Goal: Task Accomplishment & Management: Use online tool/utility

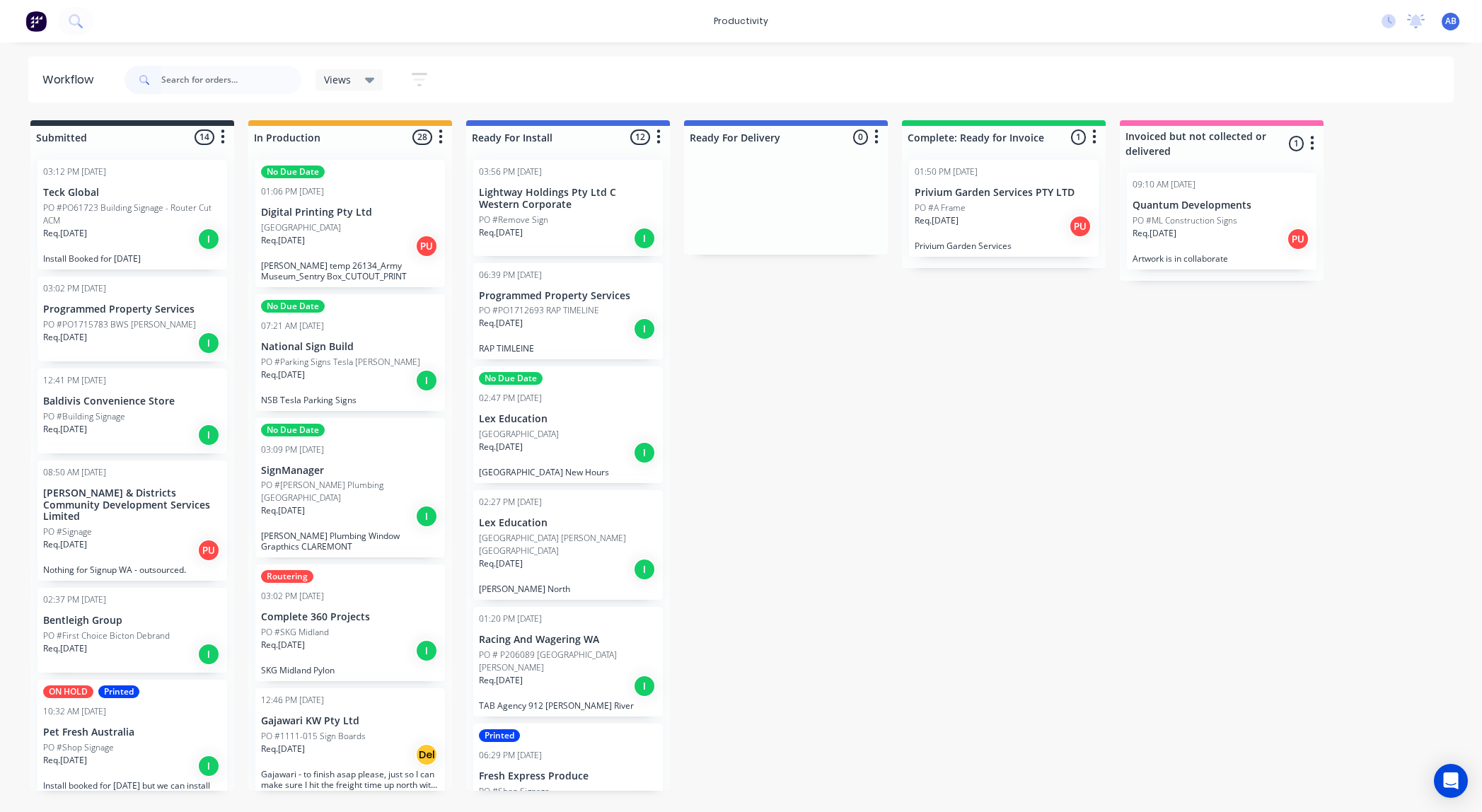
scroll to position [2705, 0]
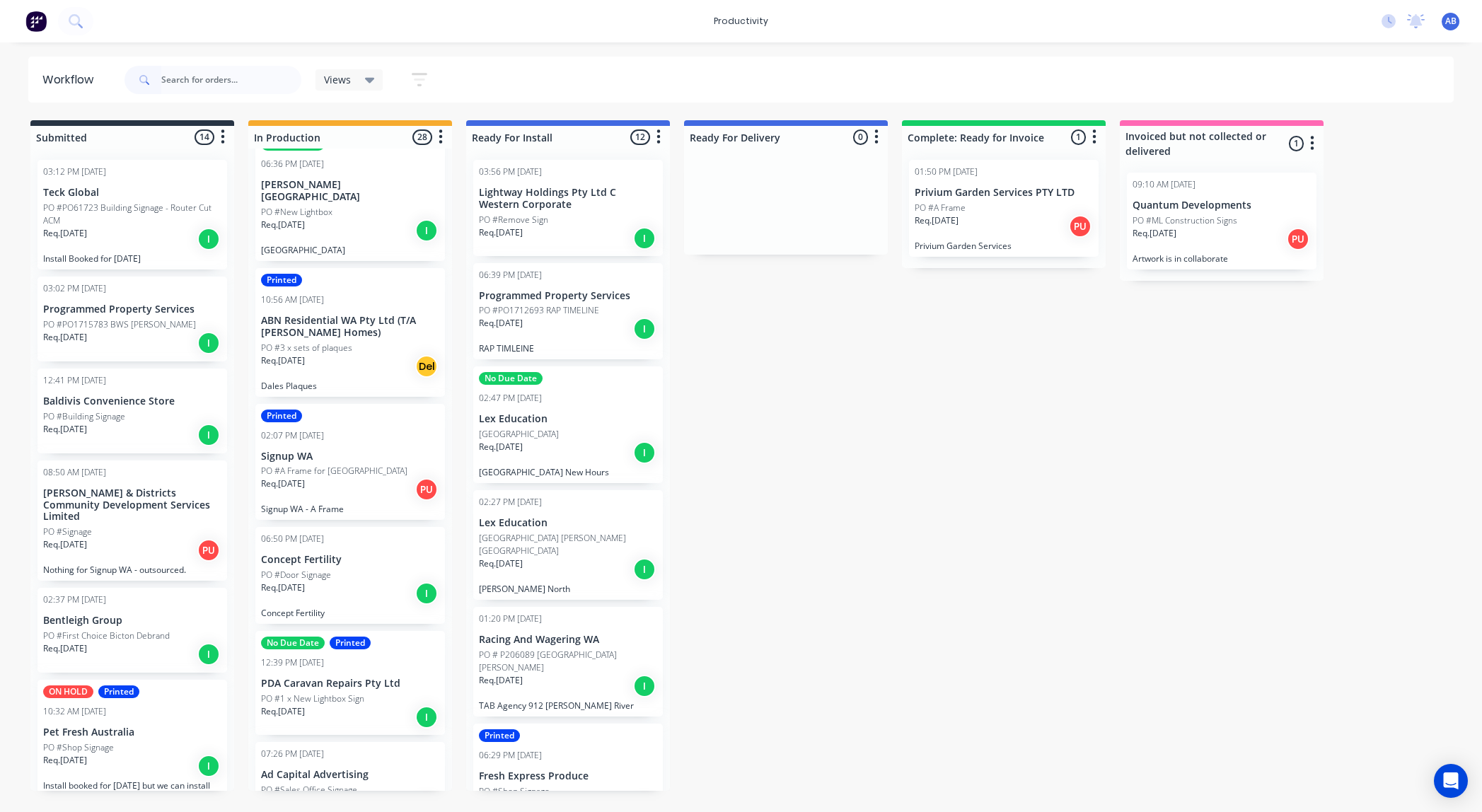
click at [359, 582] on div "Req. 08/10/25 I" at bounding box center [350, 593] width 178 height 24
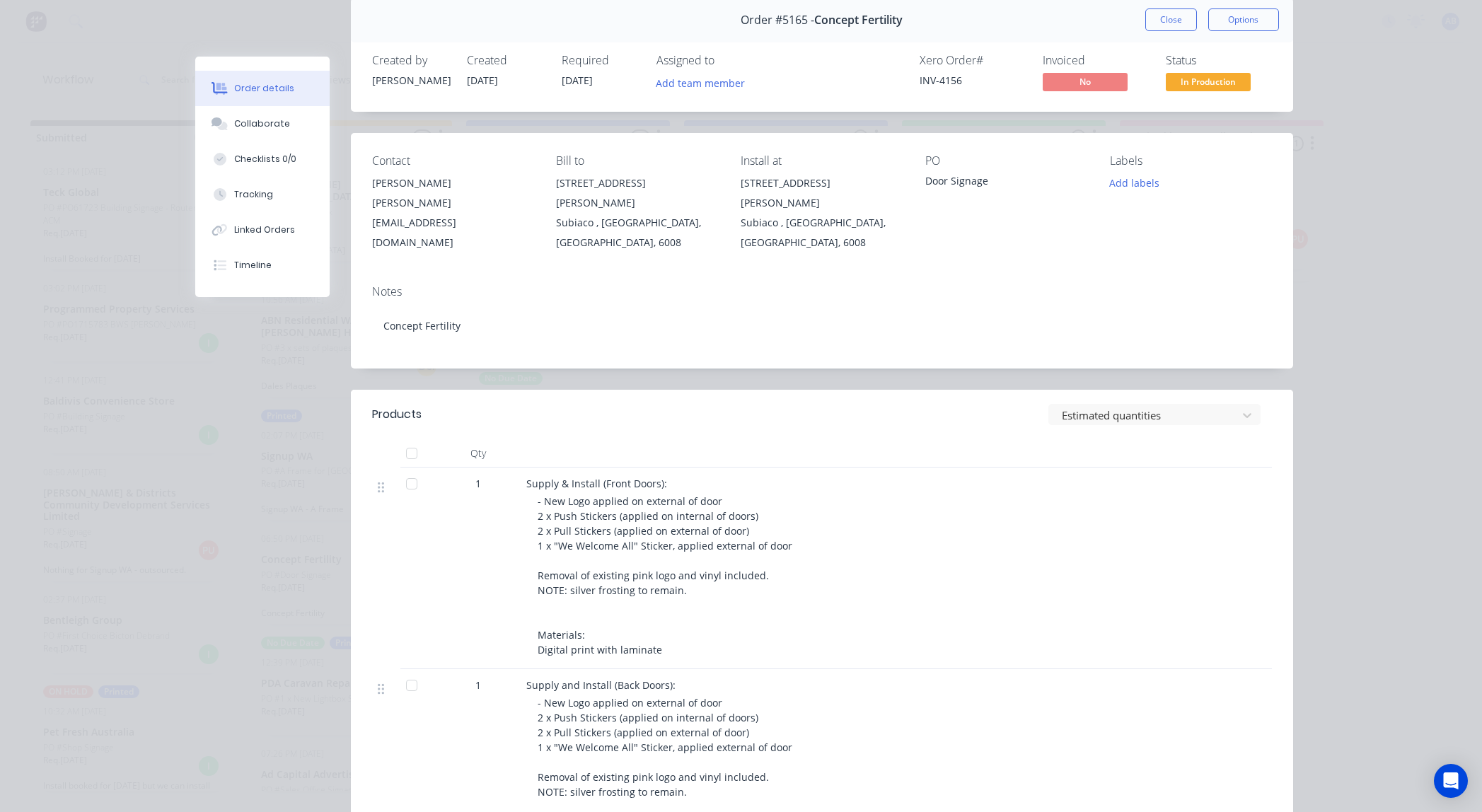
scroll to position [0, 0]
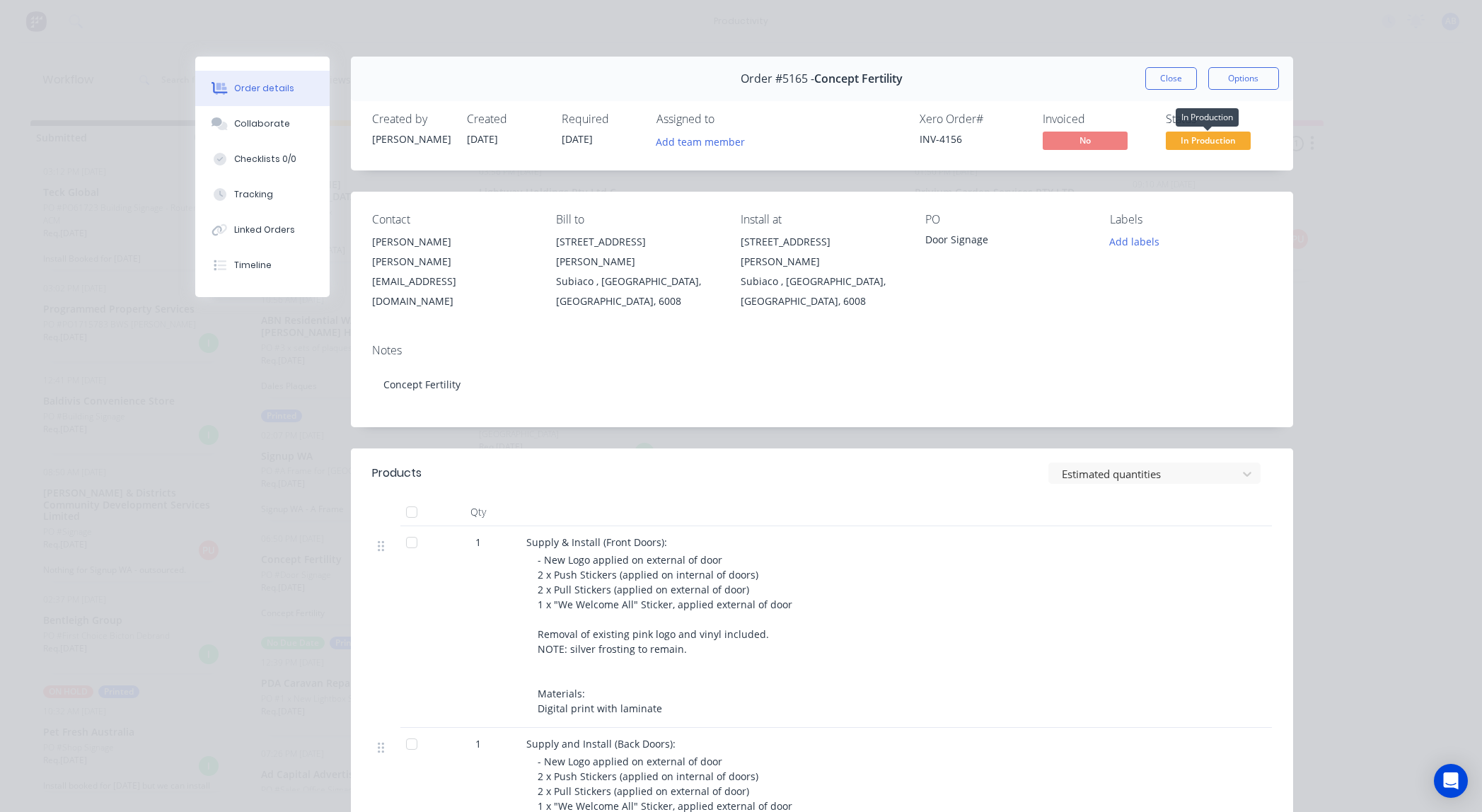
click at [1233, 144] on span "In Production" at bounding box center [1208, 140] width 85 height 18
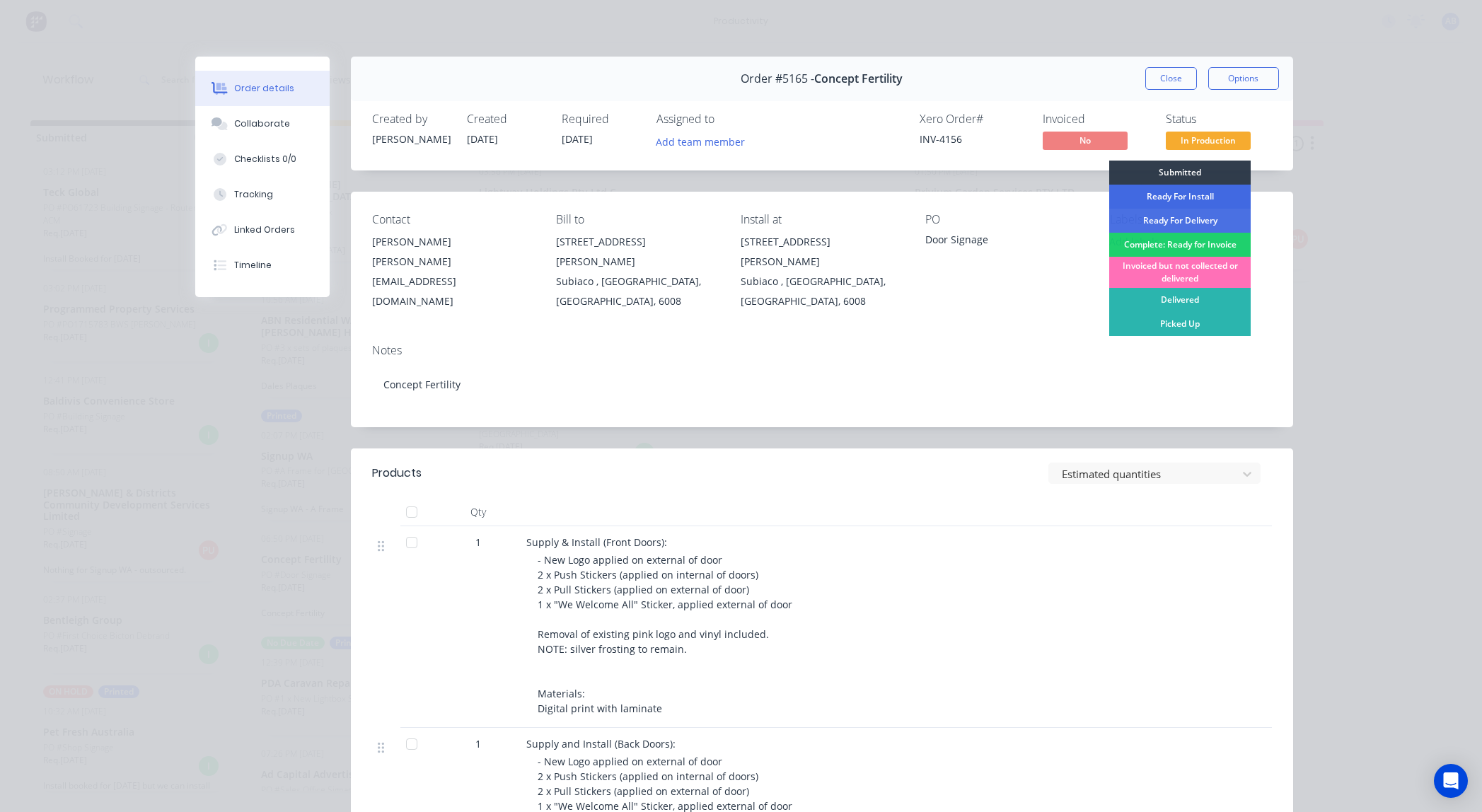
click at [1199, 201] on div "Ready For Install" at bounding box center [1180, 196] width 141 height 24
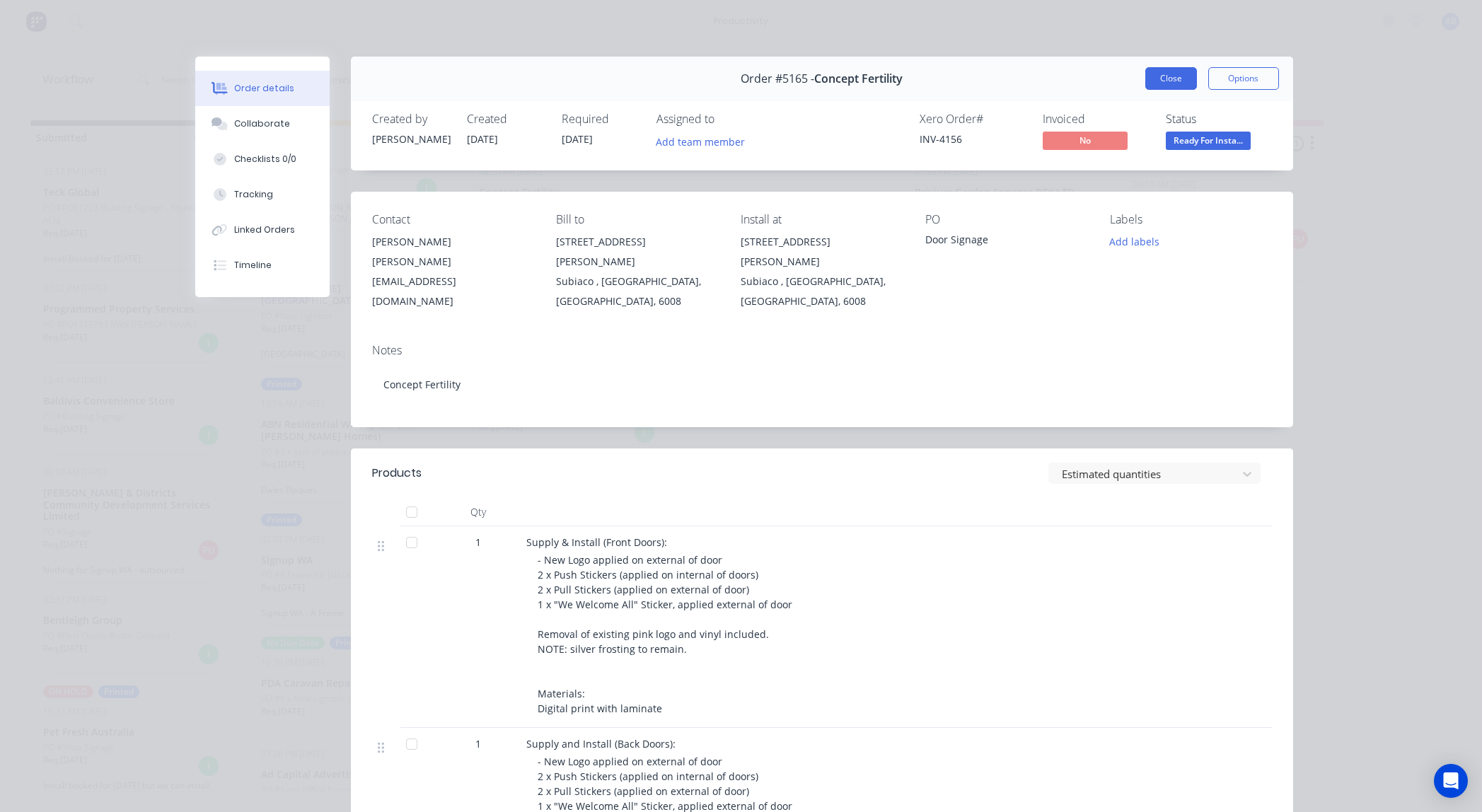
click at [1176, 77] on button "Close" at bounding box center [1171, 79] width 51 height 23
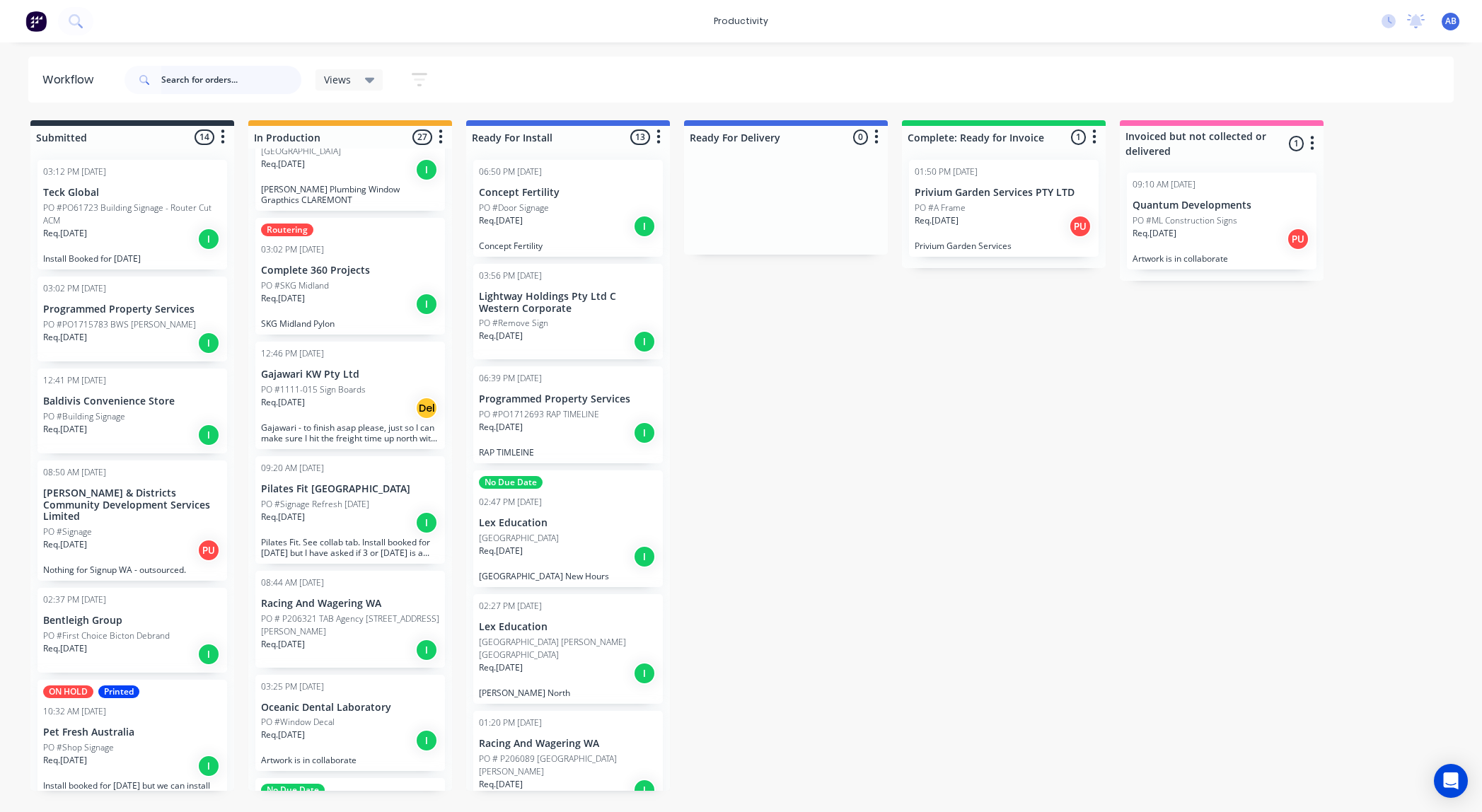
scroll to position [0, 0]
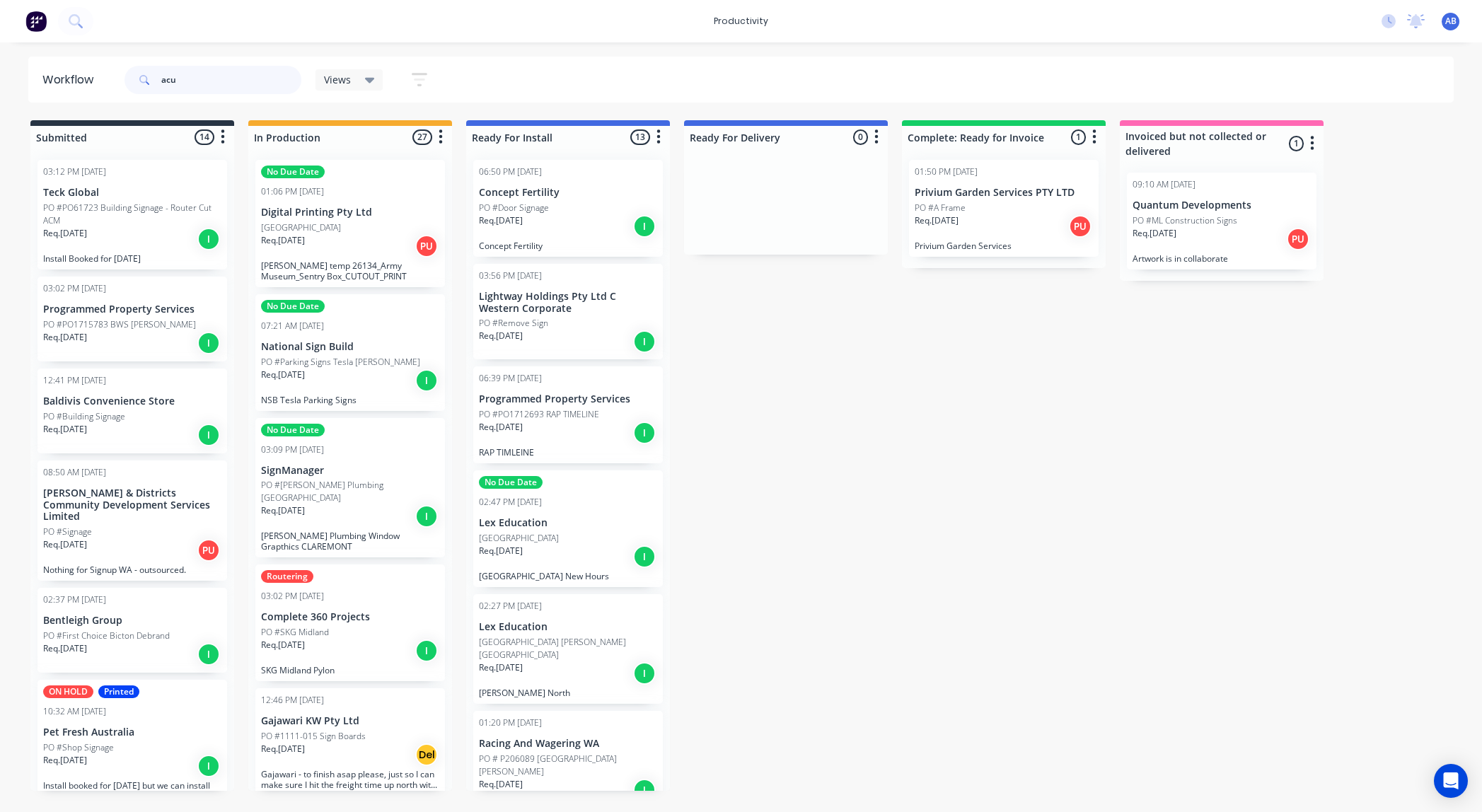
type input "acu"
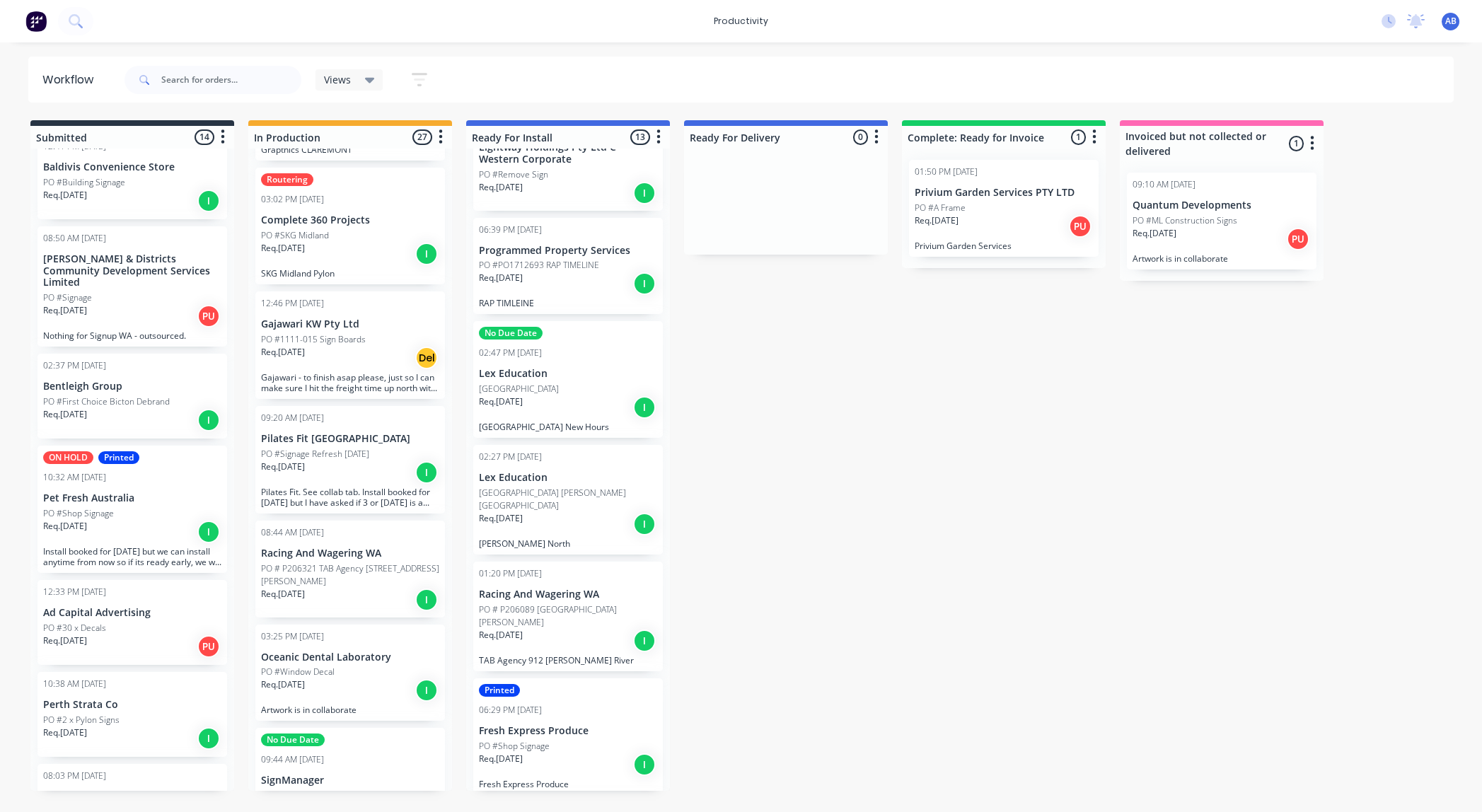
scroll to position [46, 0]
click at [353, 460] on div "Req. [DATE] I" at bounding box center [350, 472] width 178 height 24
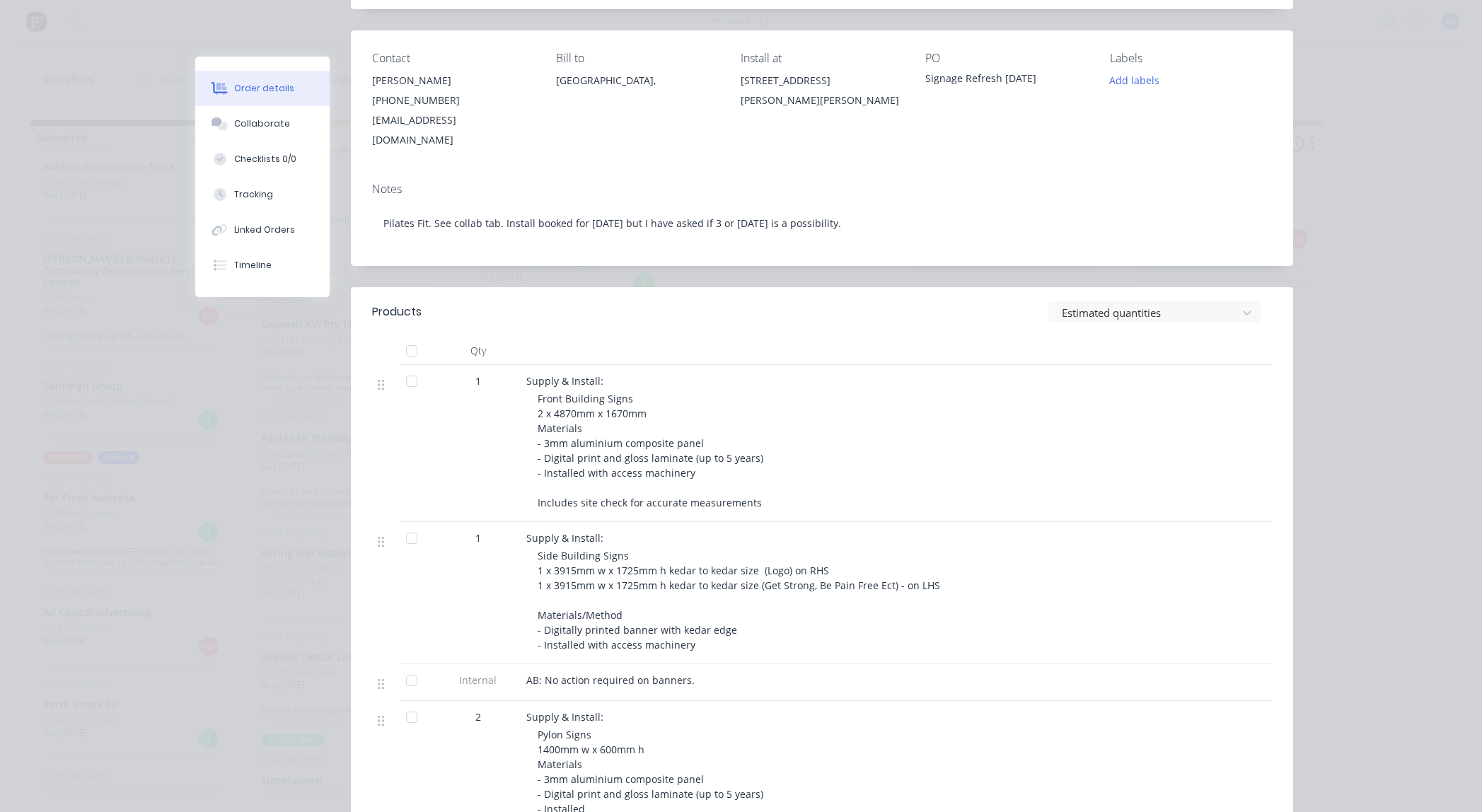
scroll to position [0, 0]
